Goal: Check status: Check status

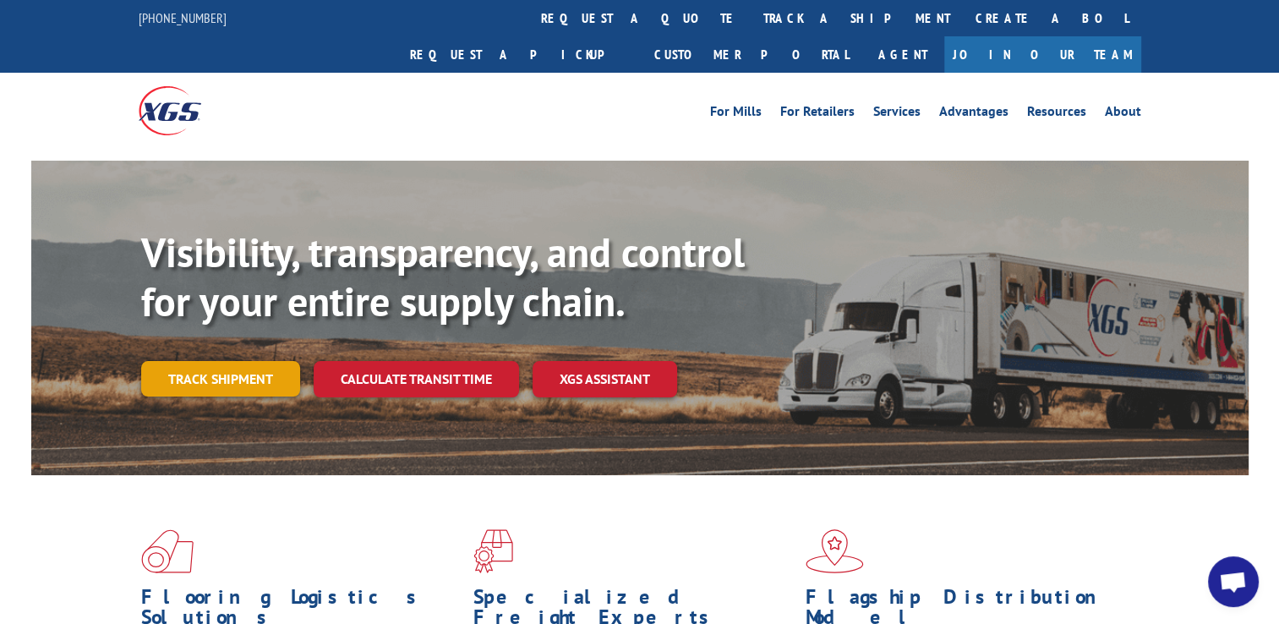
click at [238, 361] on link "Track shipment" at bounding box center [220, 379] width 159 height 36
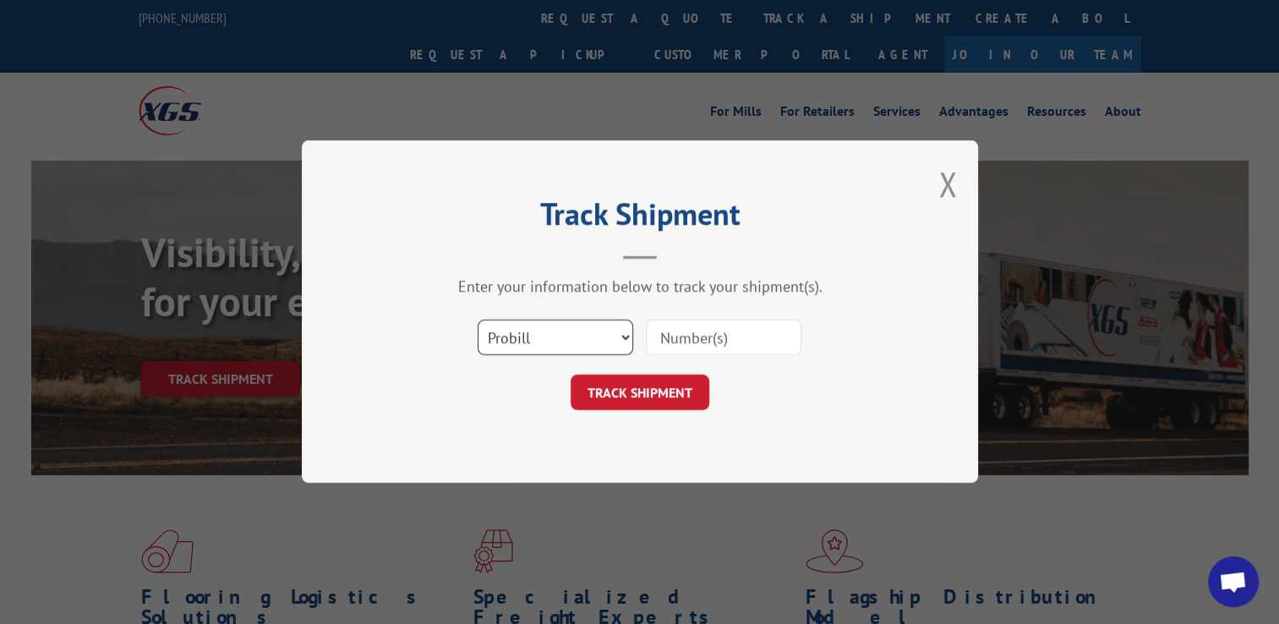
click at [626, 336] on select "Select category... Probill BOL PO" at bounding box center [556, 338] width 156 height 36
select select "bol"
click at [478, 320] on select "Select category... Probill BOL PO" at bounding box center [556, 338] width 156 height 36
click at [666, 346] on input at bounding box center [724, 338] width 156 height 36
type input "6009774"
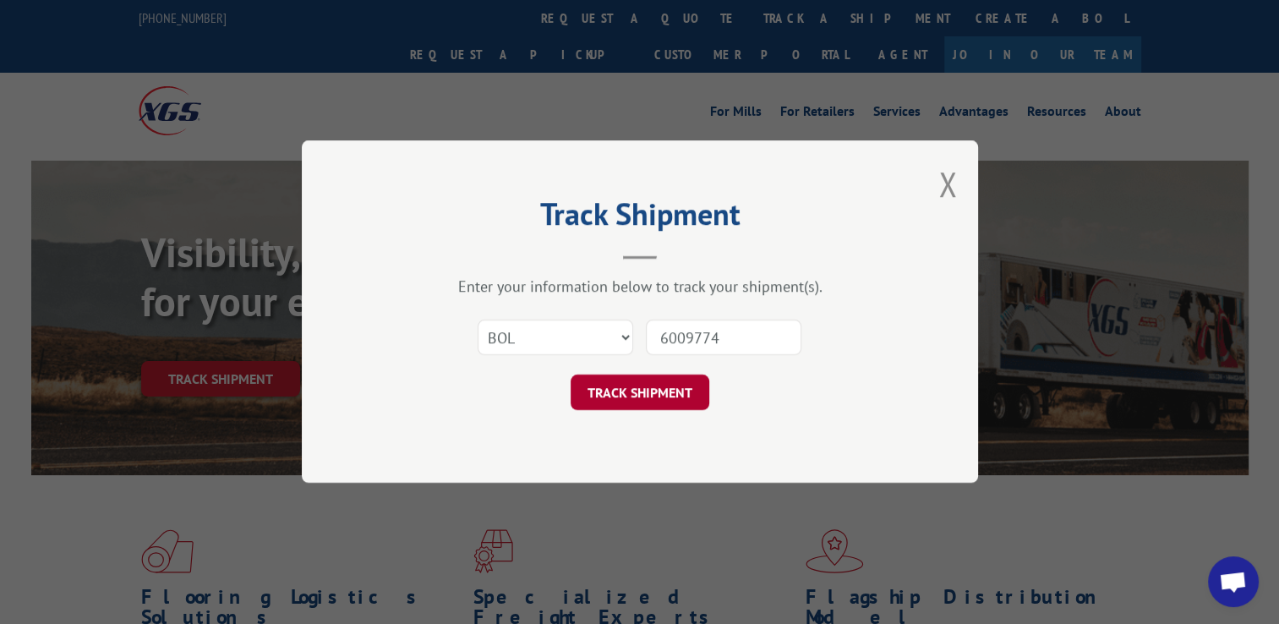
click at [653, 390] on button "TRACK SHIPMENT" at bounding box center [640, 393] width 139 height 36
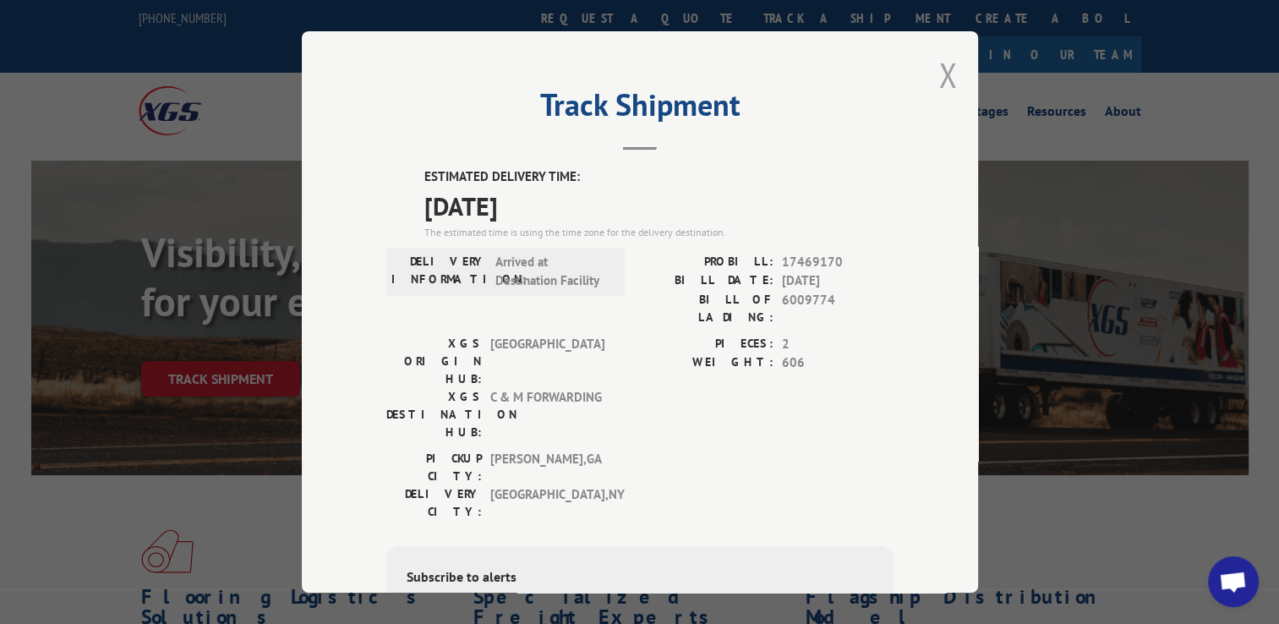
click at [938, 68] on button "Close modal" at bounding box center [947, 74] width 19 height 45
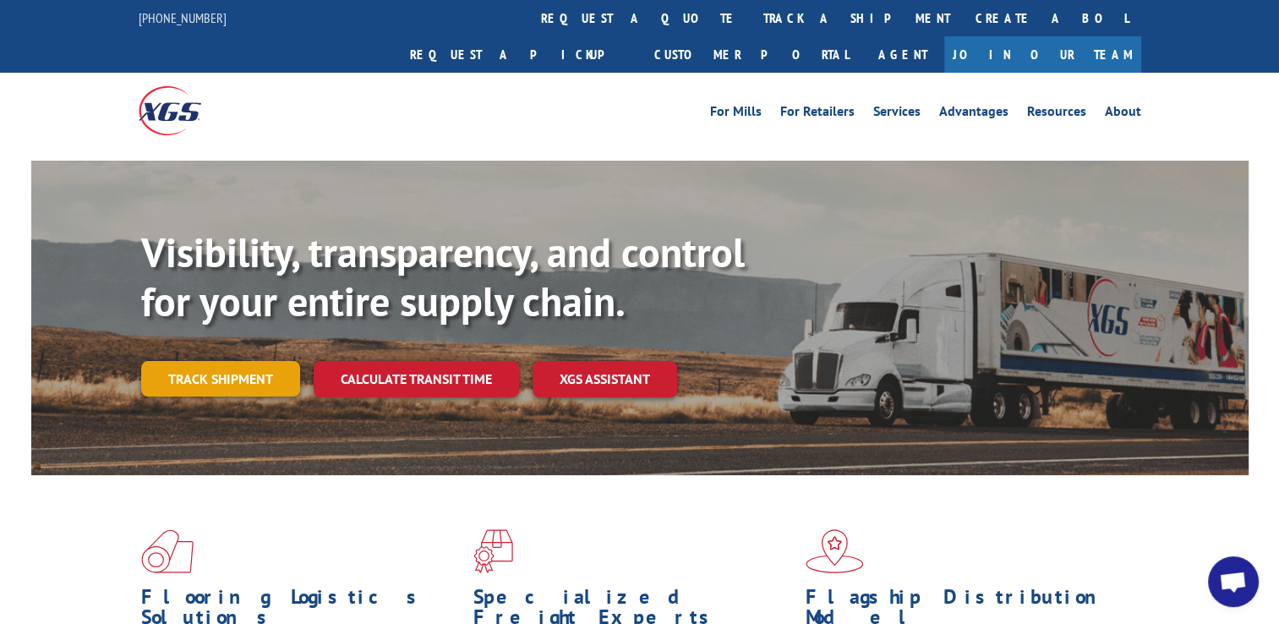
click at [201, 361] on link "Track shipment" at bounding box center [220, 379] width 159 height 36
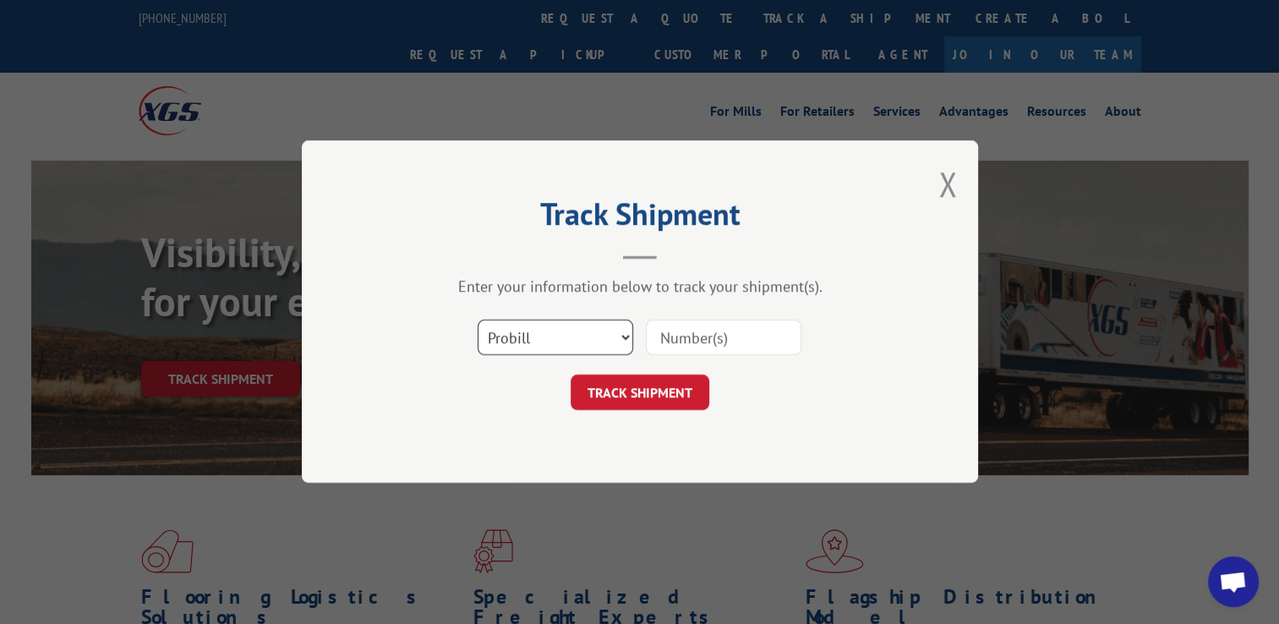
click at [626, 338] on select "Select category... Probill BOL PO" at bounding box center [556, 338] width 156 height 36
select select "bol"
click at [478, 320] on select "Select category... Probill BOL PO" at bounding box center [556, 338] width 156 height 36
click at [697, 340] on input at bounding box center [724, 338] width 156 height 36
type input "6010119"
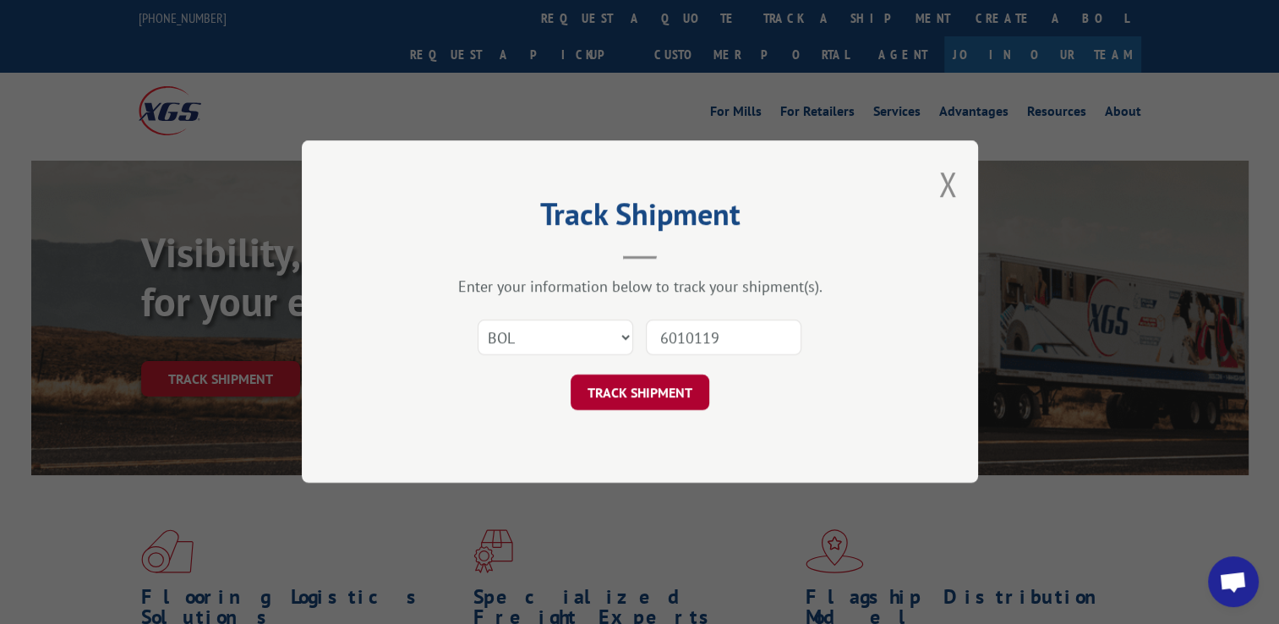
click at [644, 384] on button "TRACK SHIPMENT" at bounding box center [640, 393] width 139 height 36
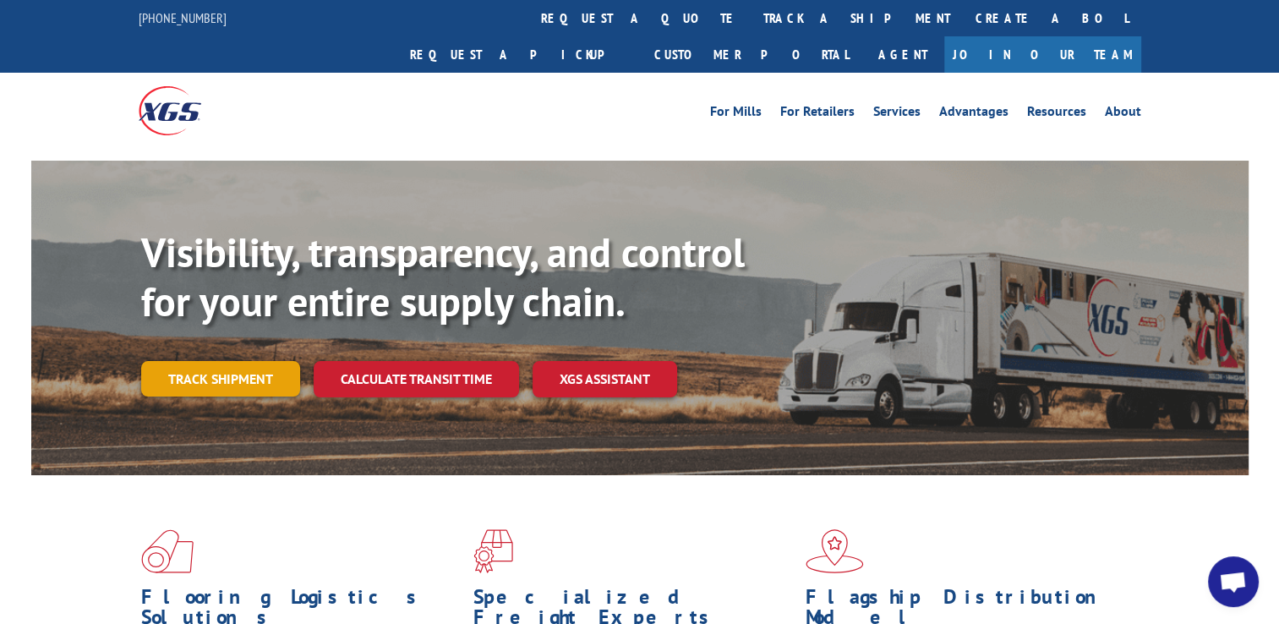
click at [206, 361] on link "Track shipment" at bounding box center [220, 379] width 159 height 36
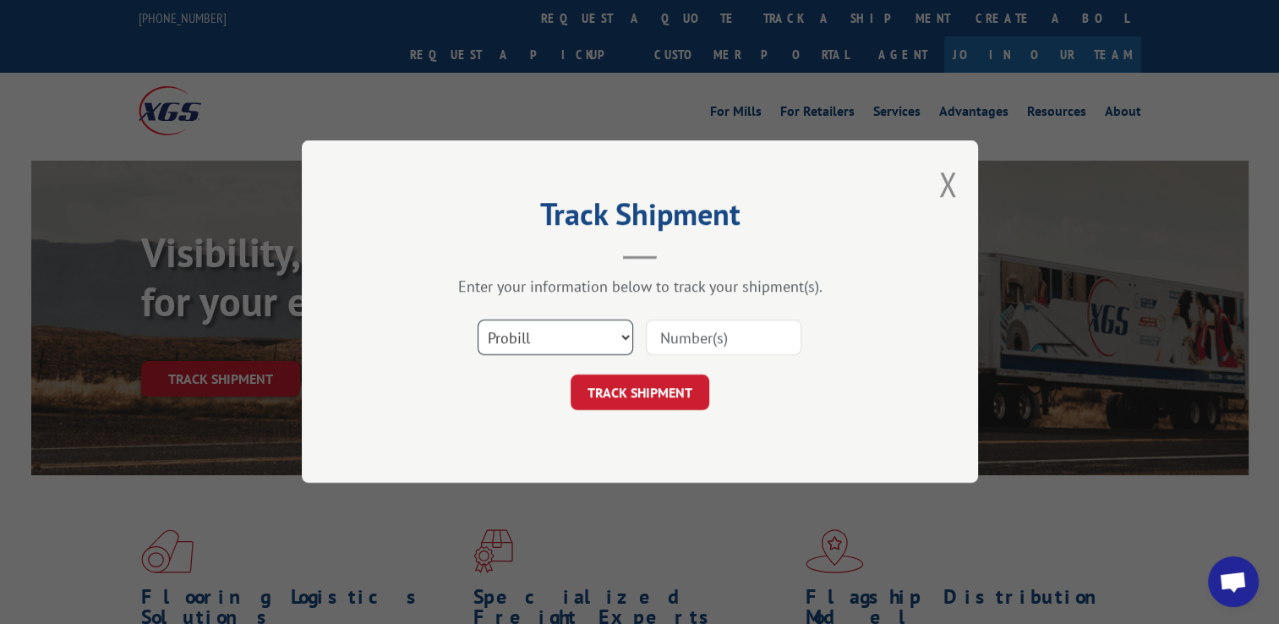
click at [625, 336] on select "Select category... Probill BOL PO" at bounding box center [556, 338] width 156 height 36
select select "bol"
click at [478, 320] on select "Select category... Probill BOL PO" at bounding box center [556, 338] width 156 height 36
click at [673, 337] on input at bounding box center [724, 338] width 156 height 36
type input "6016984"
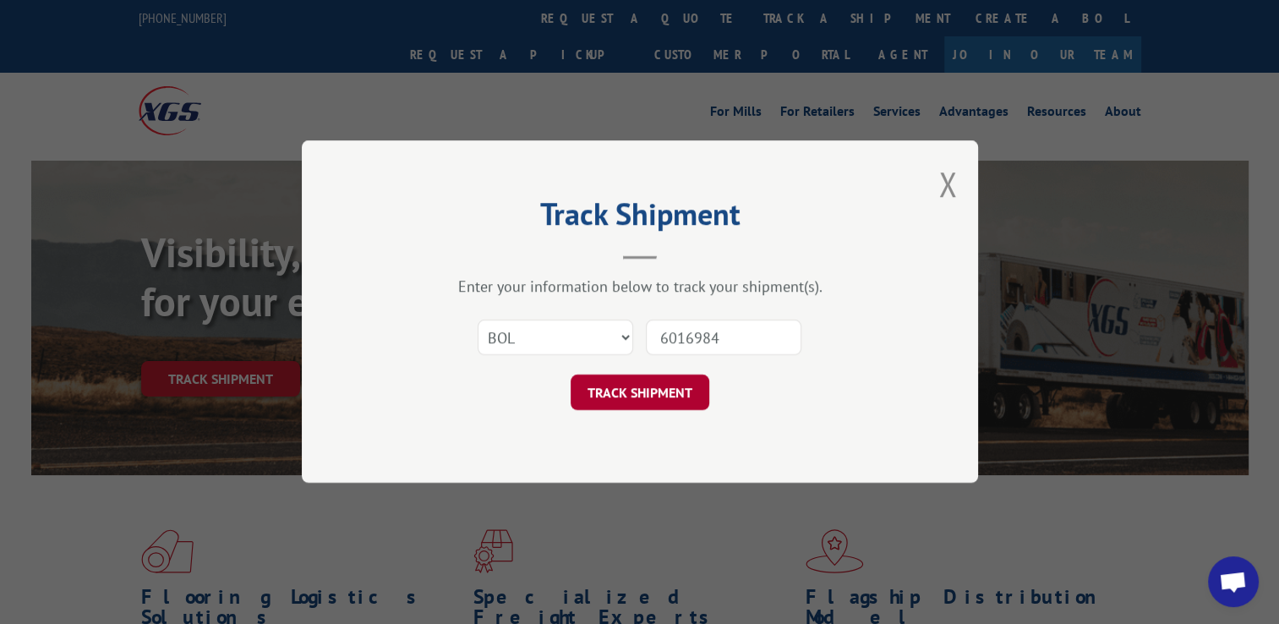
click at [636, 396] on button "TRACK SHIPMENT" at bounding box center [640, 393] width 139 height 36
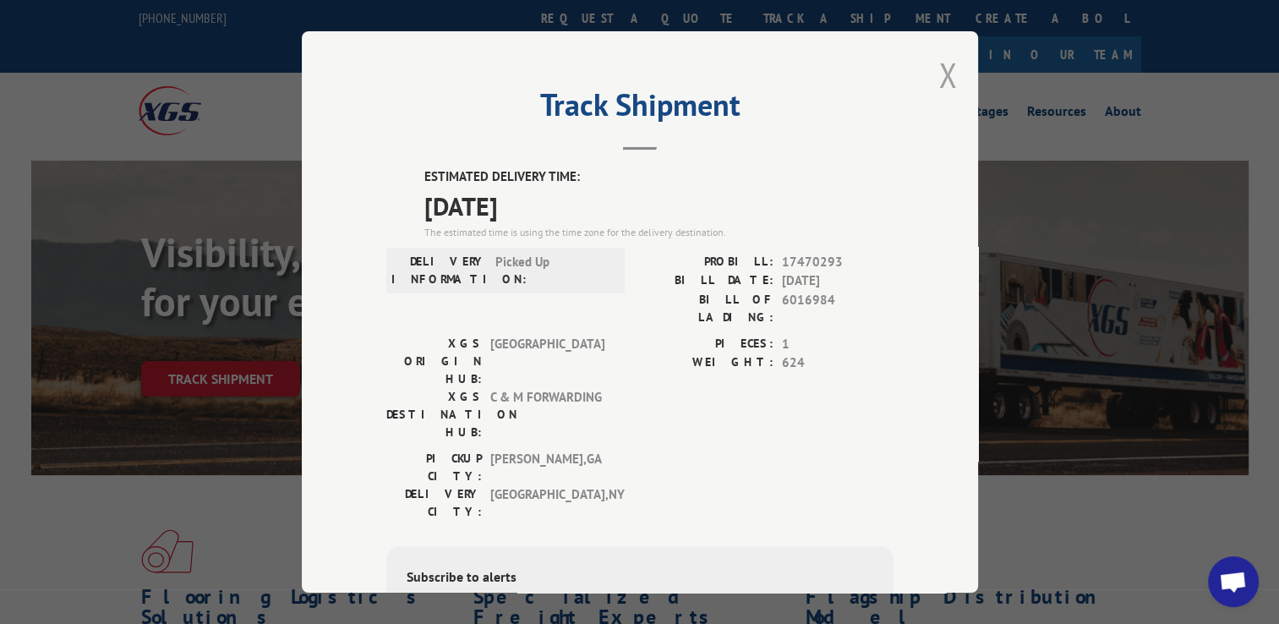
click at [945, 73] on button "Close modal" at bounding box center [947, 74] width 19 height 45
